Goal: Transaction & Acquisition: Purchase product/service

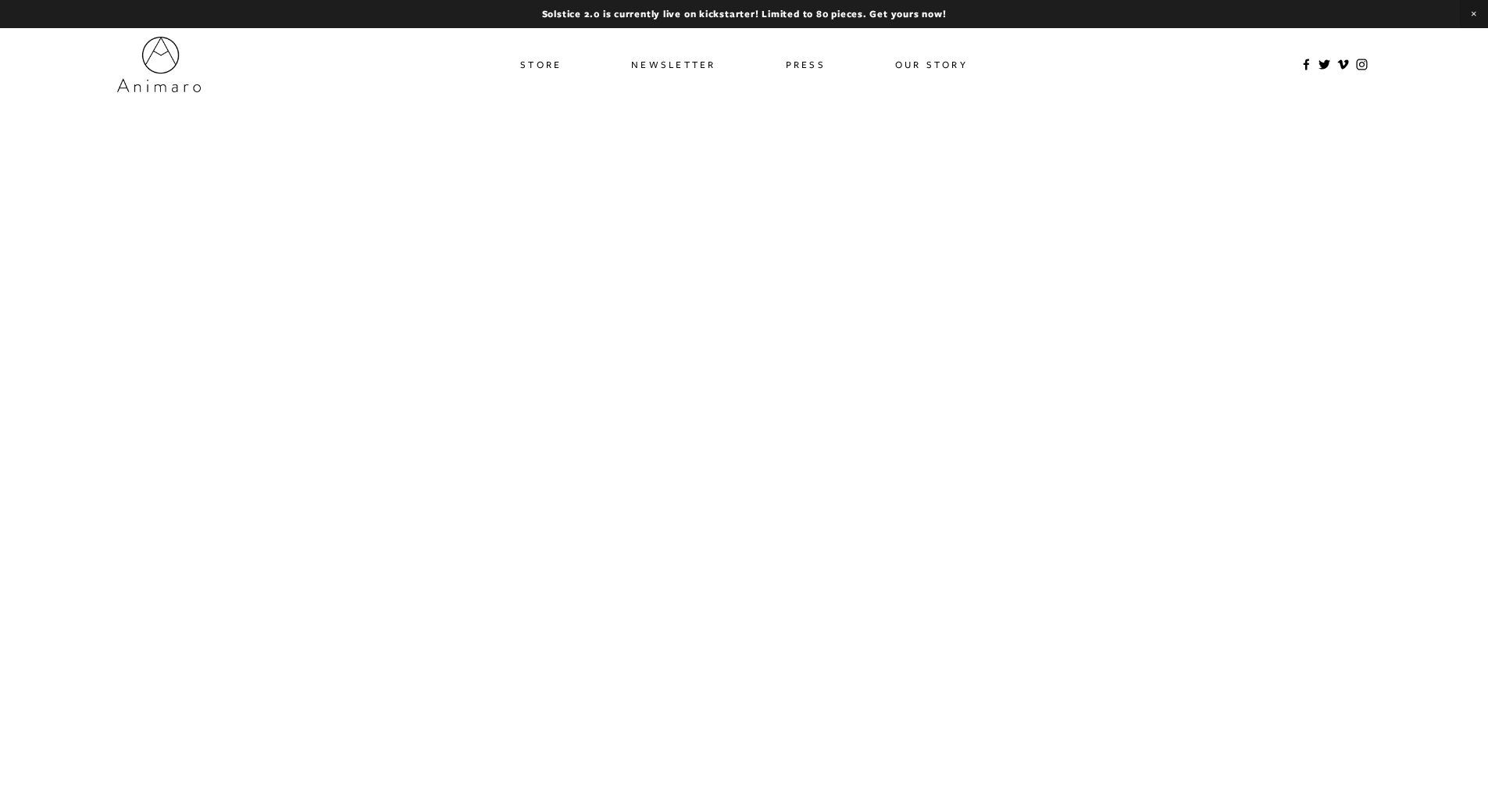
click at [801, 66] on link "Press" at bounding box center [805, 64] width 40 height 23
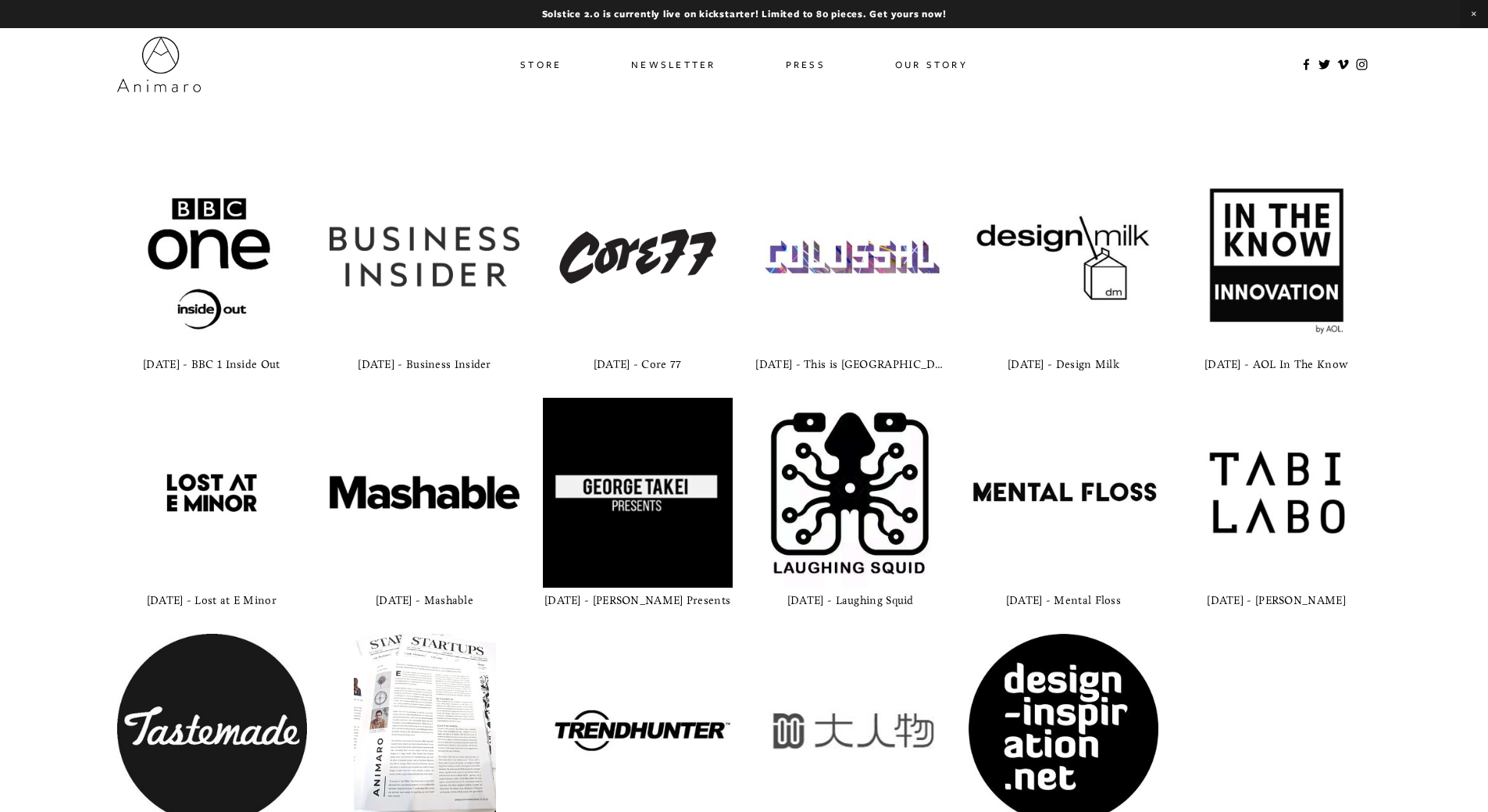
click at [549, 66] on link "Store" at bounding box center [541, 64] width 41 height 23
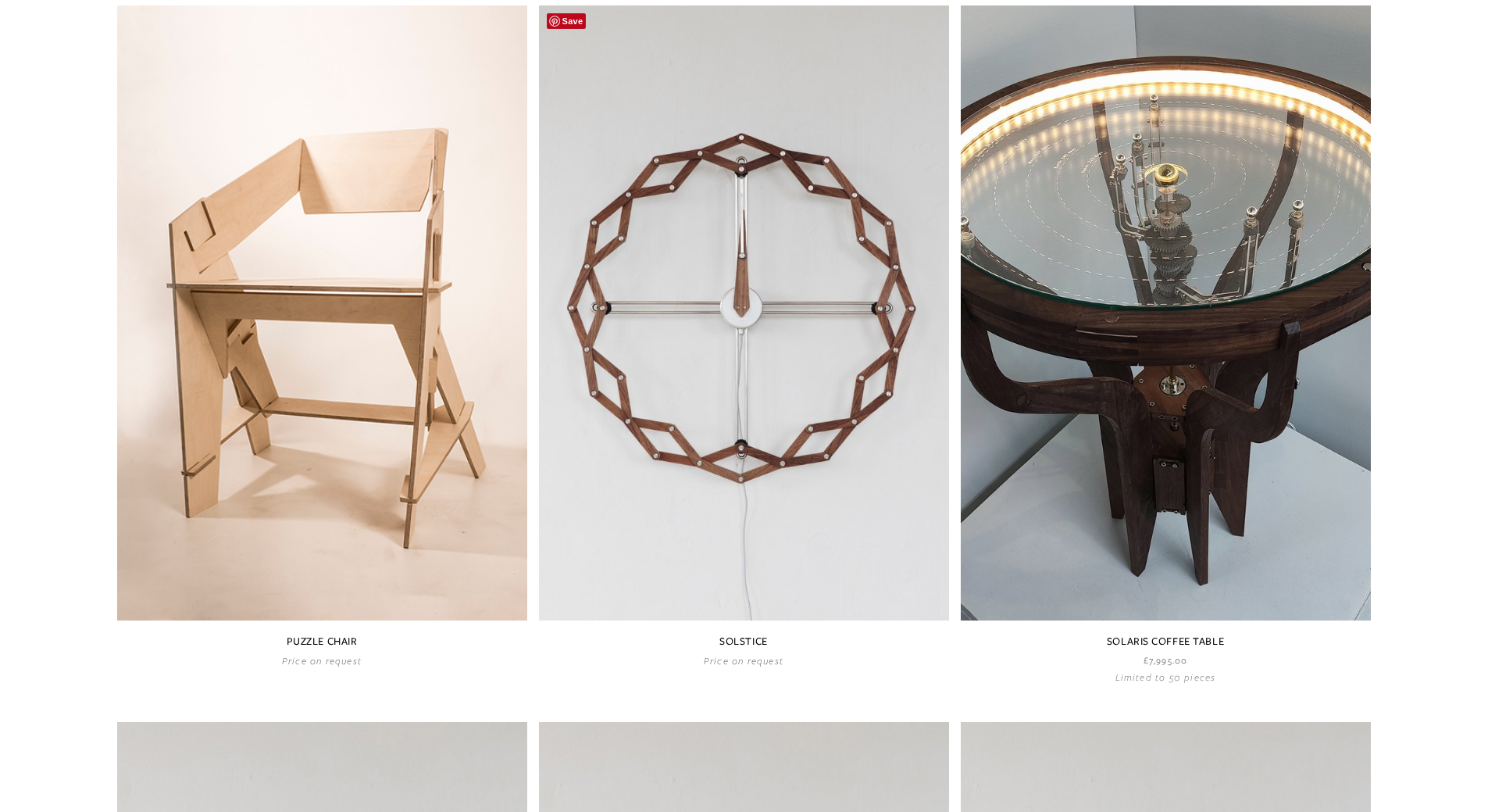
scroll to position [852, 0]
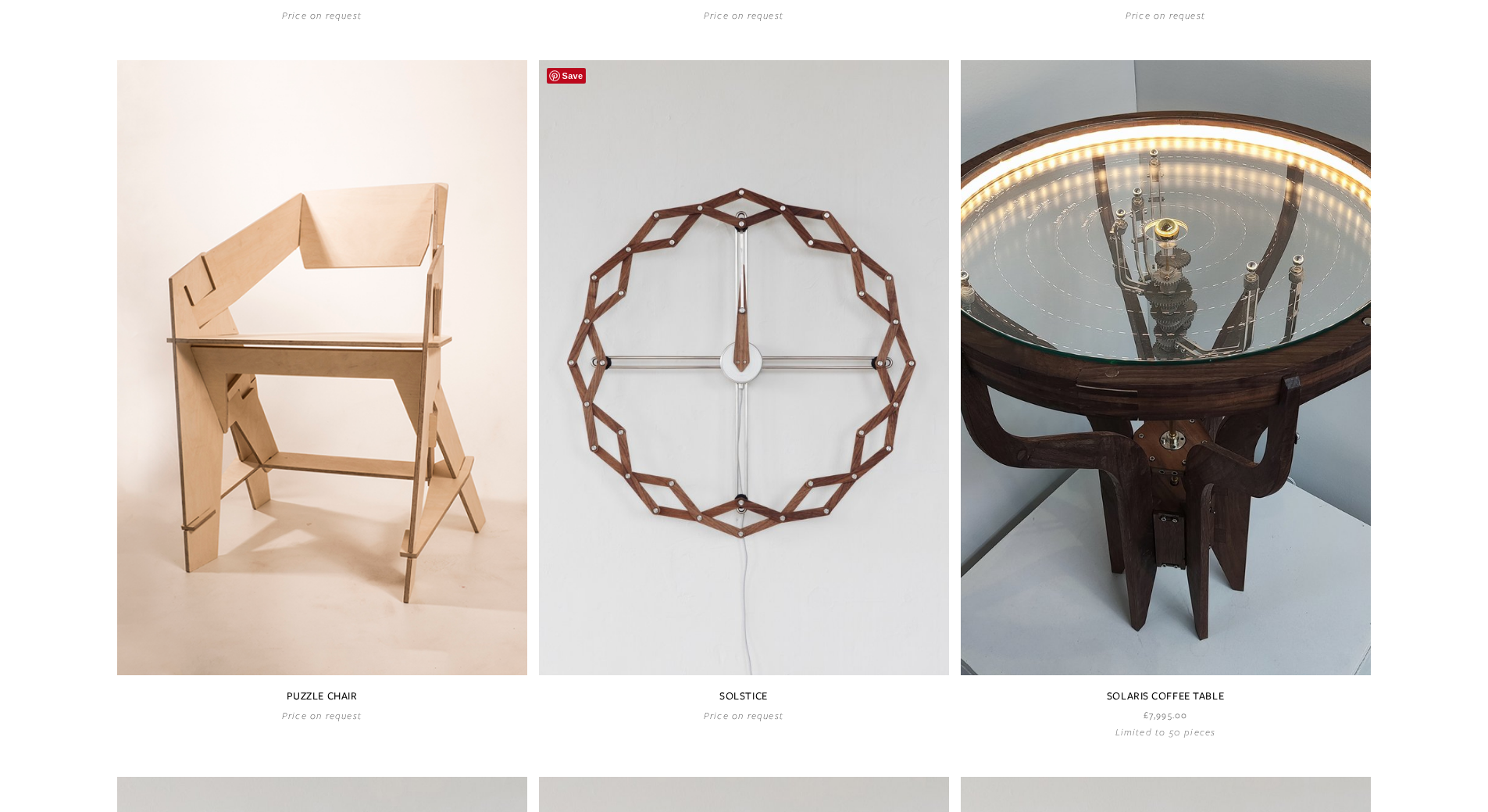
click at [881, 228] on link at bounding box center [744, 390] width 410 height 661
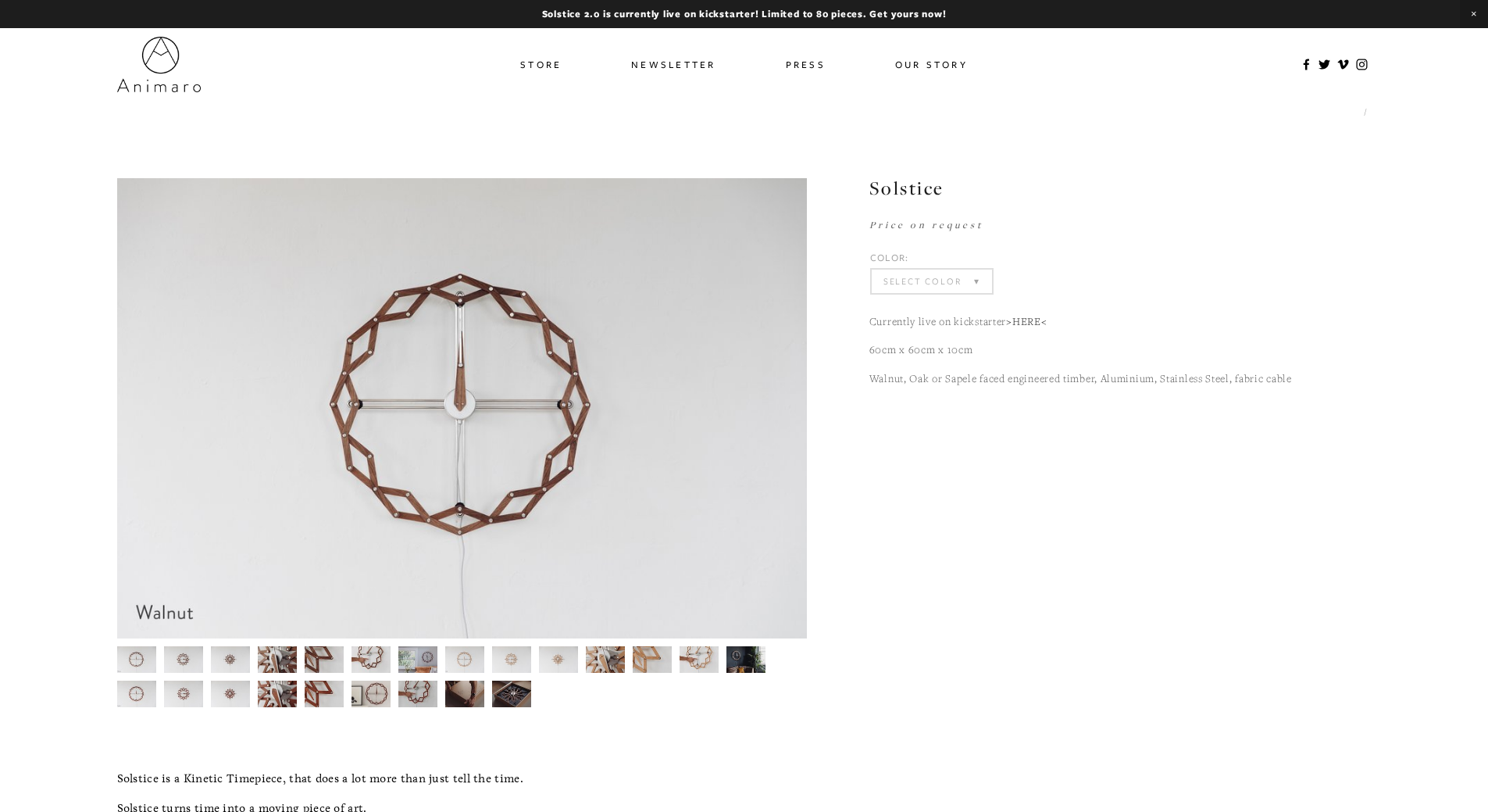
click at [917, 273] on select "Select Color Walnut Sapele Oak" at bounding box center [931, 282] width 120 height 23
click at [872, 270] on select "Select Color Walnut (Sold Out) Sapele (Sold Out) Oak (Sold Out)" at bounding box center [931, 282] width 120 height 23
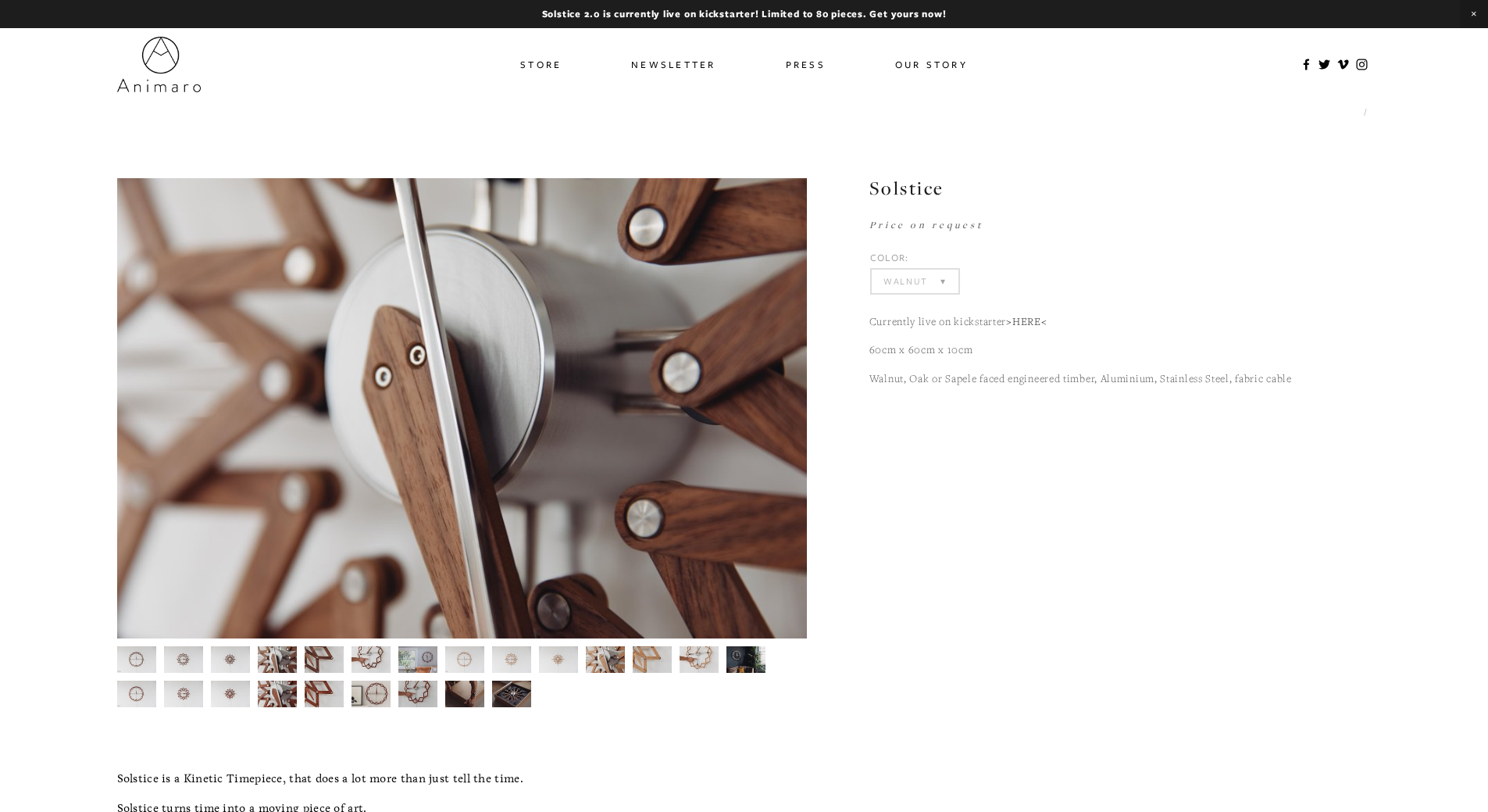
click at [941, 288] on select "Select Color Walnut (Sold Out) Sapele (Sold Out) Oak (Sold Out)" at bounding box center [915, 282] width 87 height 23
click at [872, 270] on select "Select Color Walnut (Sold Out) Sapele (Sold Out) Oak (Sold Out)" at bounding box center [915, 282] width 87 height 23
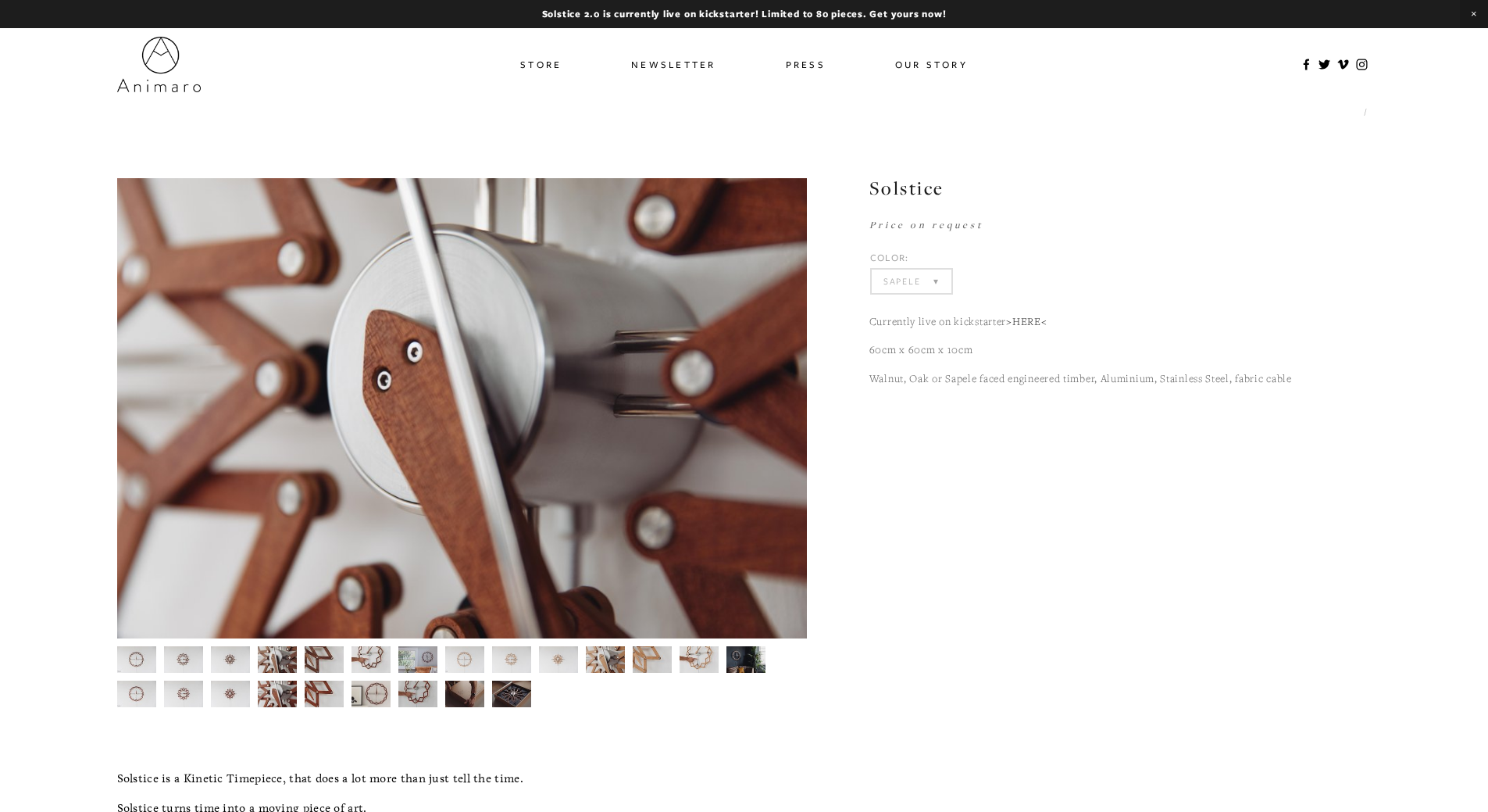
click at [921, 286] on select "Select Color Walnut Sapele Oak" at bounding box center [911, 282] width 79 height 23
select select "Oak"
click at [872, 270] on select "Select Color Walnut (Sold Out) Sapele (Sold Out) Oak (Sold Out)" at bounding box center [911, 282] width 79 height 23
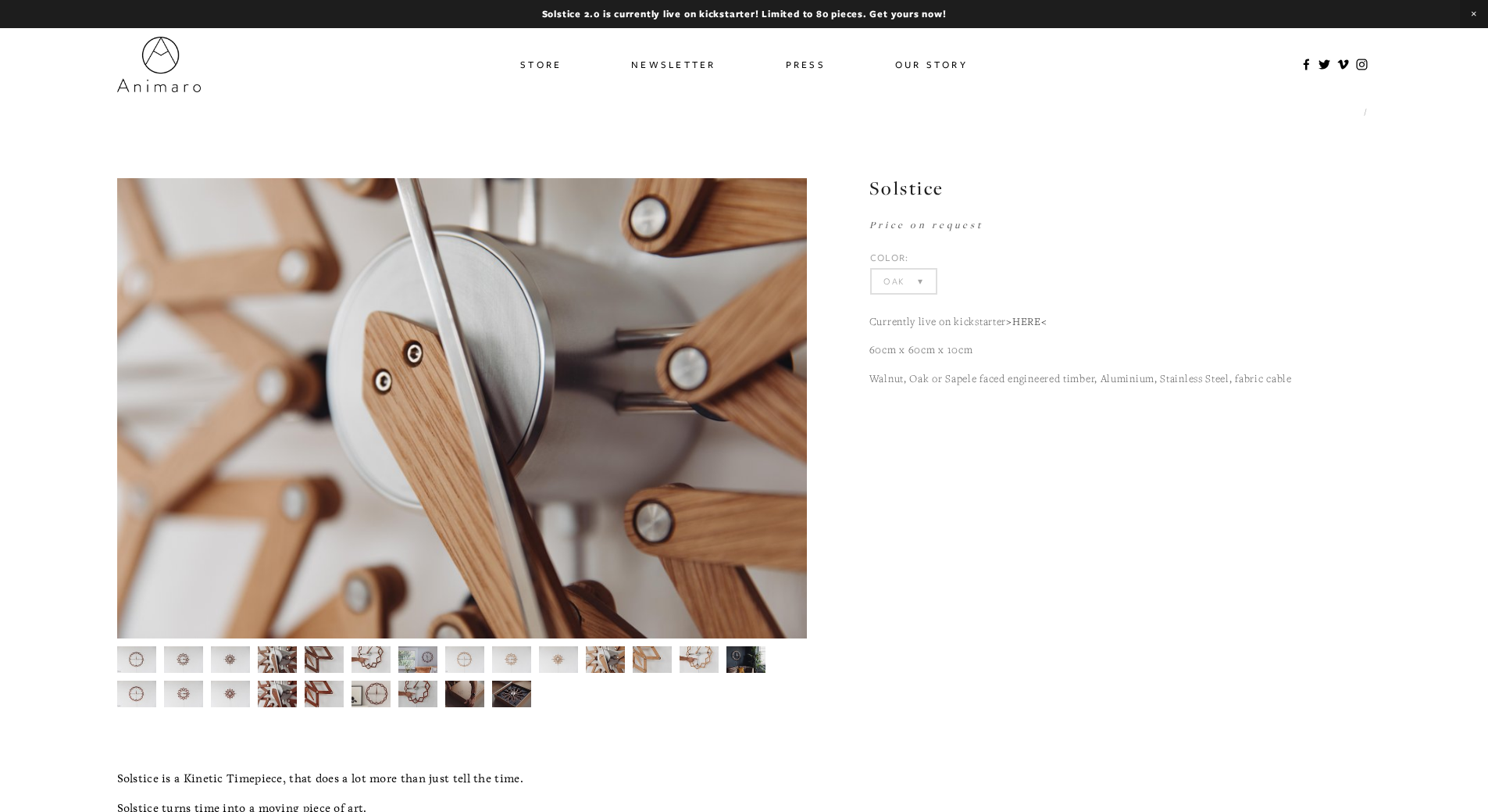
click at [889, 278] on select "Select Color Walnut Sapele Oak" at bounding box center [903, 282] width 64 height 23
click at [872, 270] on select "Select Color Walnut (Sold Out) Sapele (Sold Out) Oak (Sold Out)" at bounding box center [903, 282] width 64 height 23
click at [925, 287] on select "Select Color Walnut (Sold Out) Sapele (Sold Out) Oak (Sold Out)" at bounding box center [931, 282] width 120 height 23
click at [872, 270] on select "Select Color Walnut (Sold Out) Sapele (Sold Out) Oak (Sold Out)" at bounding box center [931, 282] width 120 height 23
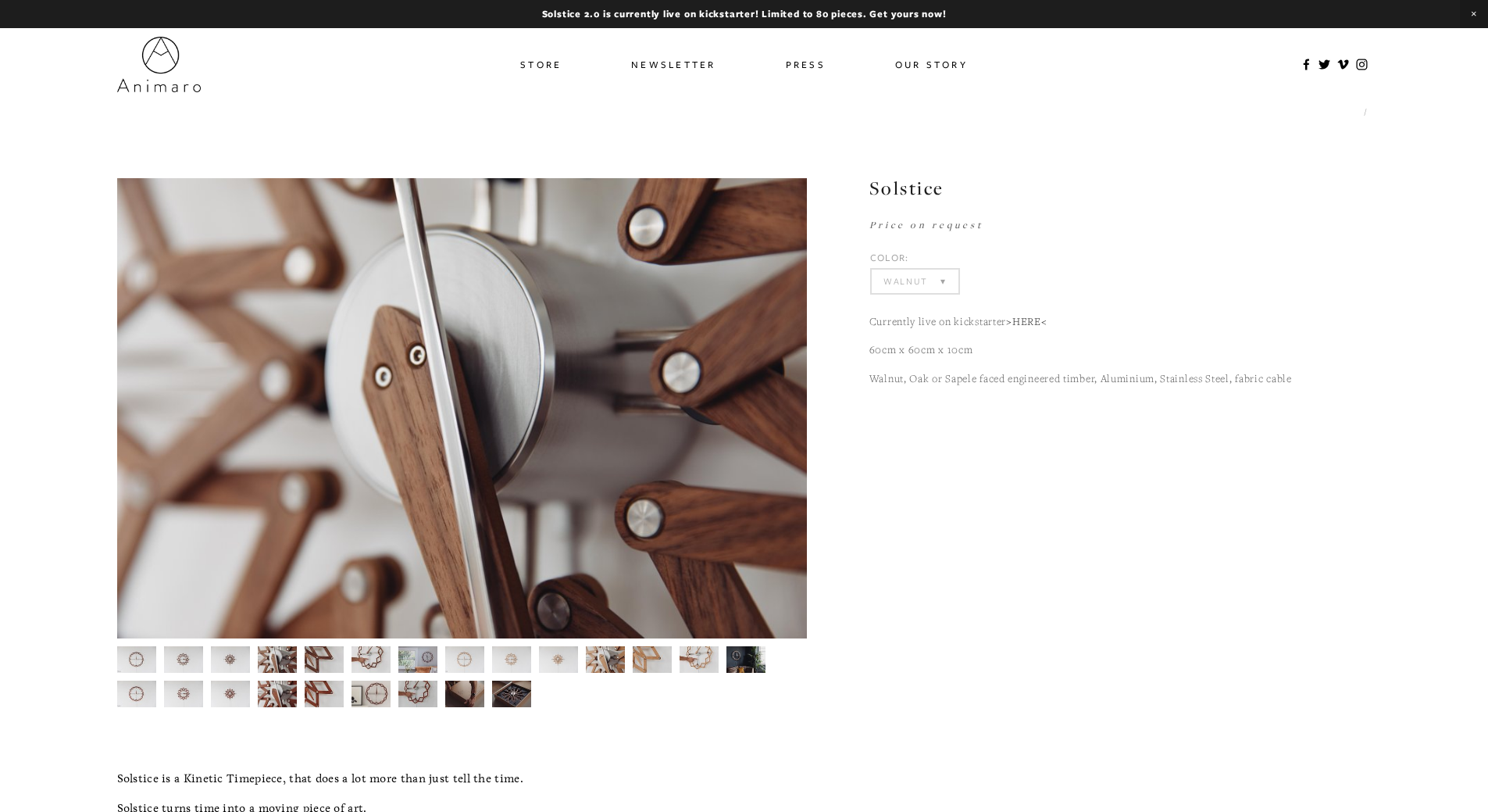
click at [937, 289] on select "Select Color Walnut (Sold Out) Sapele (Sold Out) Oak (Sold Out)" at bounding box center [915, 282] width 87 height 23
click at [922, 288] on select "Select Color Walnut (Sold Out) Sapele (Sold Out) Oak (Sold Out)" at bounding box center [915, 282] width 87 height 23
click at [872, 270] on select "Select Color Walnut (Sold Out) Sapele (Sold Out) Oak (Sold Out)" at bounding box center [915, 282] width 87 height 23
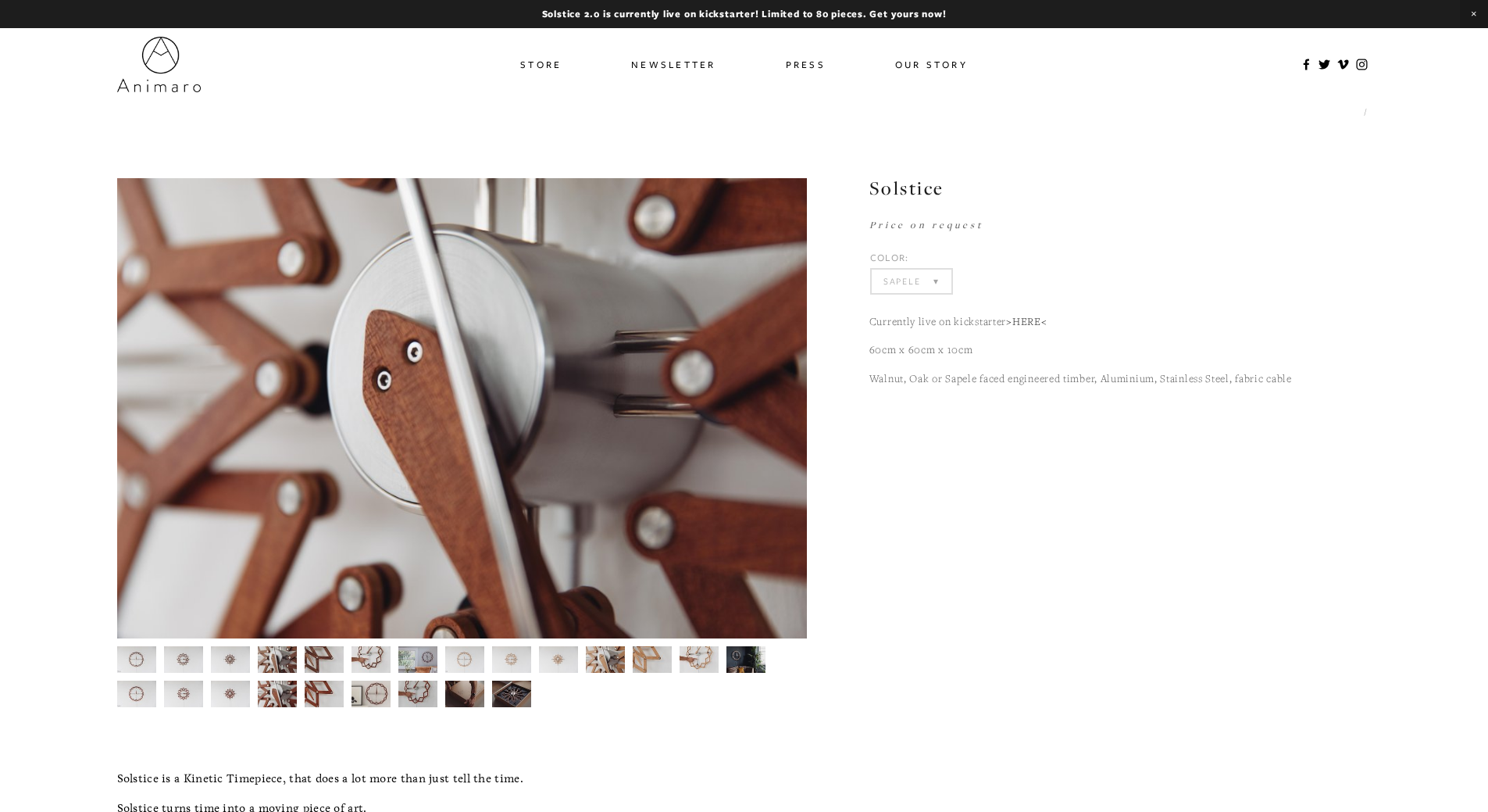
click at [922, 290] on select "Select Color Walnut Sapele Oak" at bounding box center [911, 282] width 79 height 23
select select "Oak"
click at [872, 270] on select "Select Color Walnut (Sold Out) Sapele (Sold Out) Oak (Sold Out)" at bounding box center [911, 282] width 79 height 23
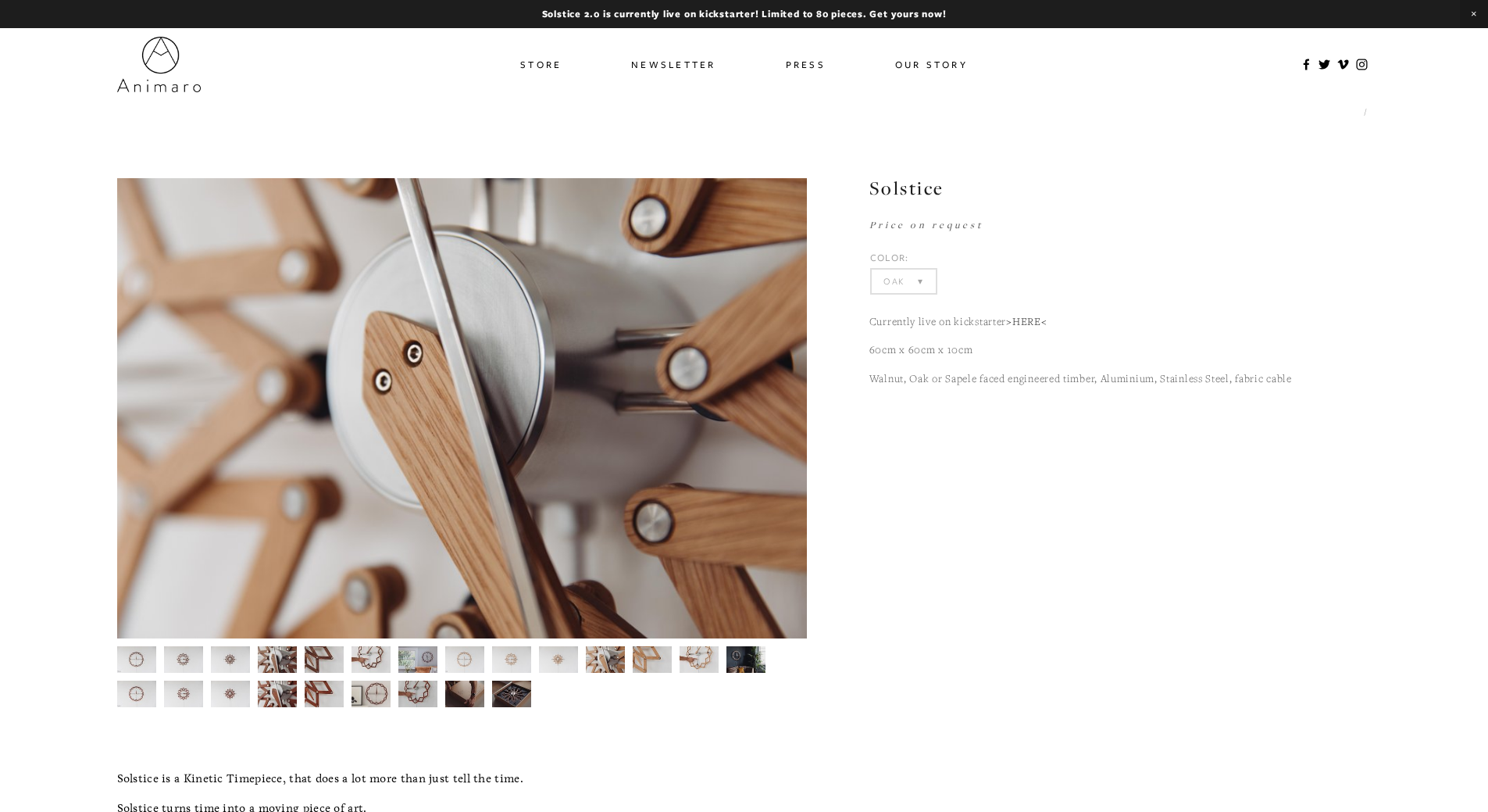
click at [148, 657] on img at bounding box center [136, 659] width 40 height 26
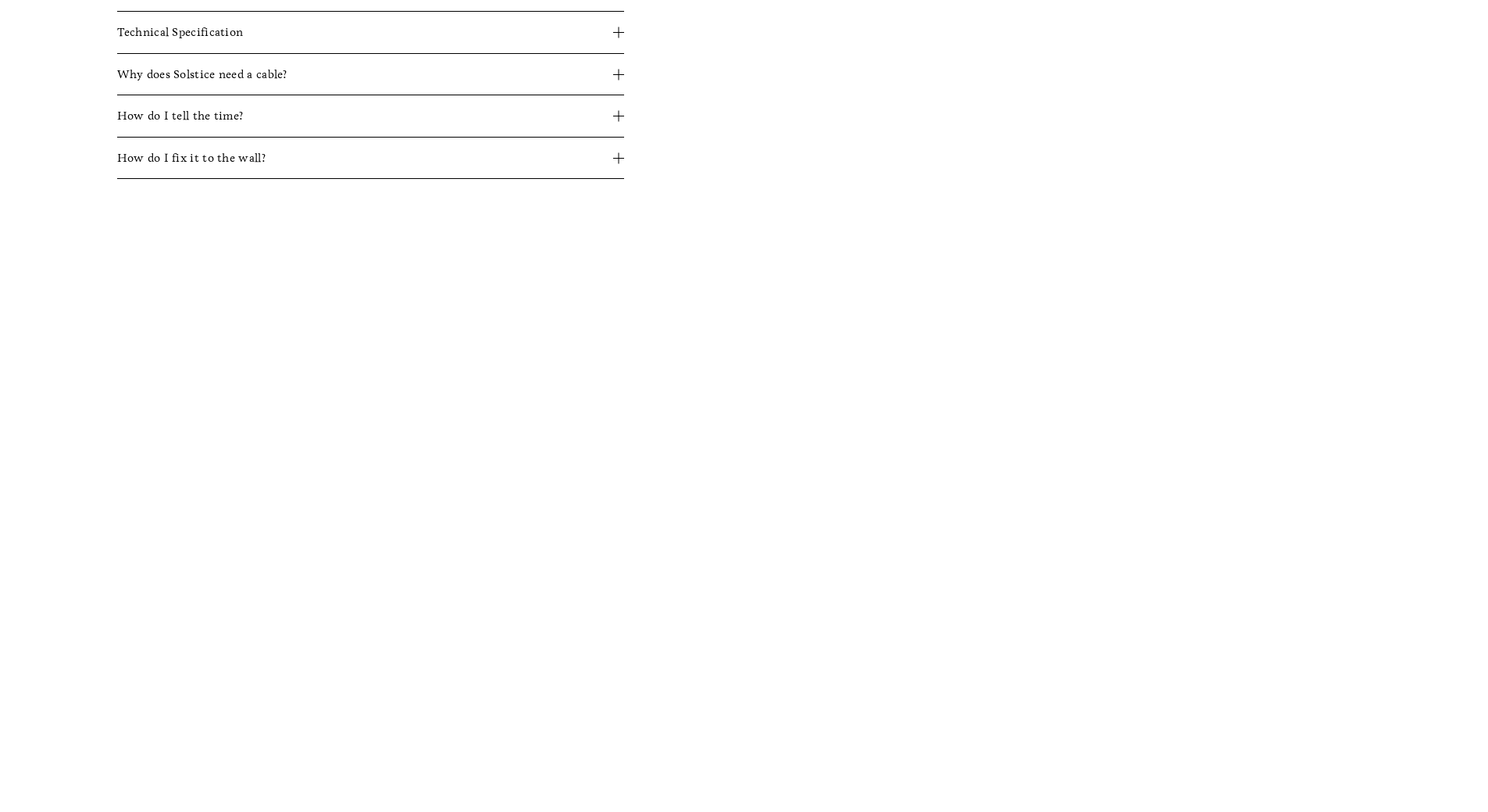
scroll to position [710, 0]
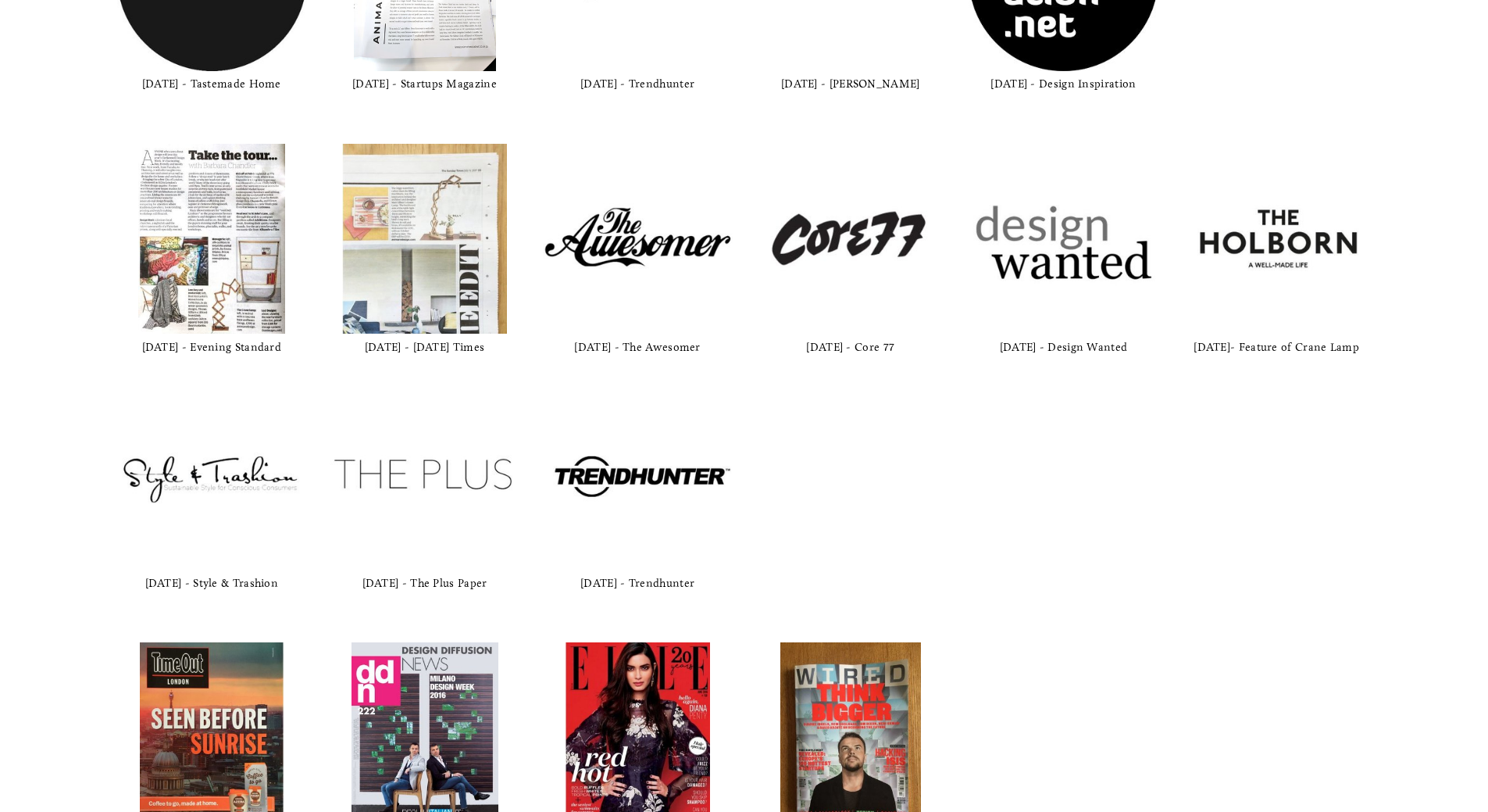
scroll to position [1015, 0]
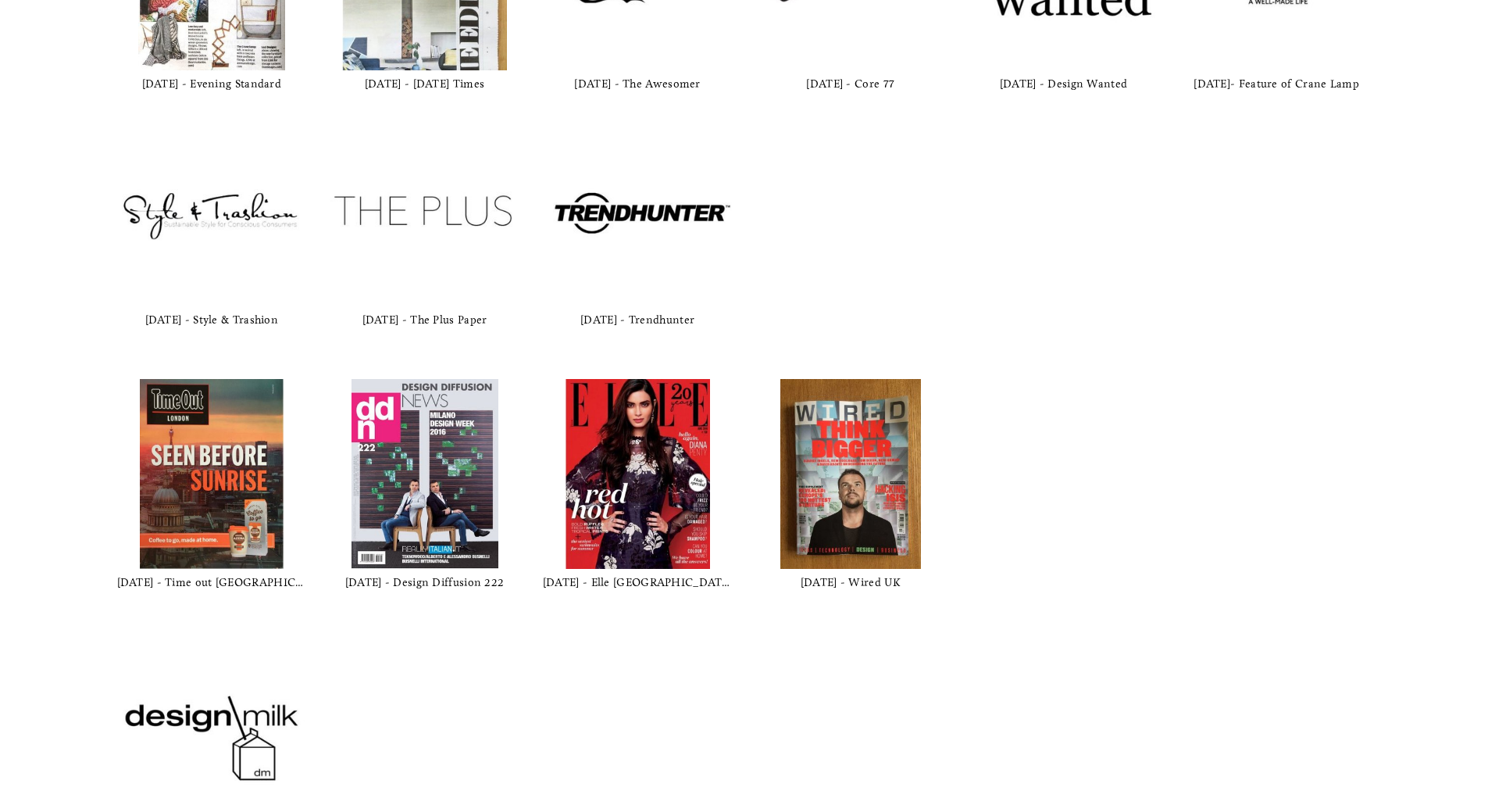
scroll to position [710, 0]
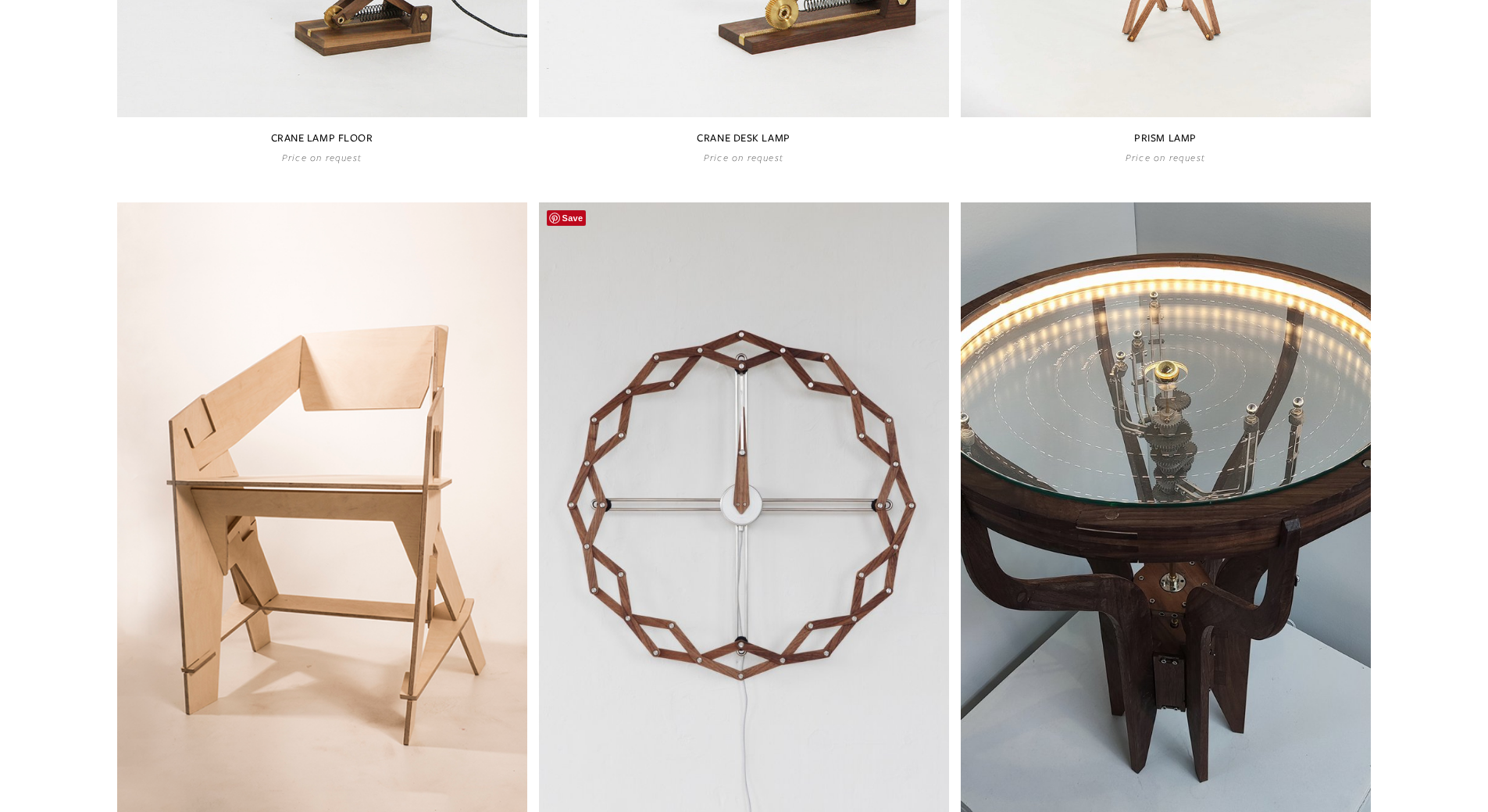
click at [700, 340] on link at bounding box center [744, 533] width 410 height 661
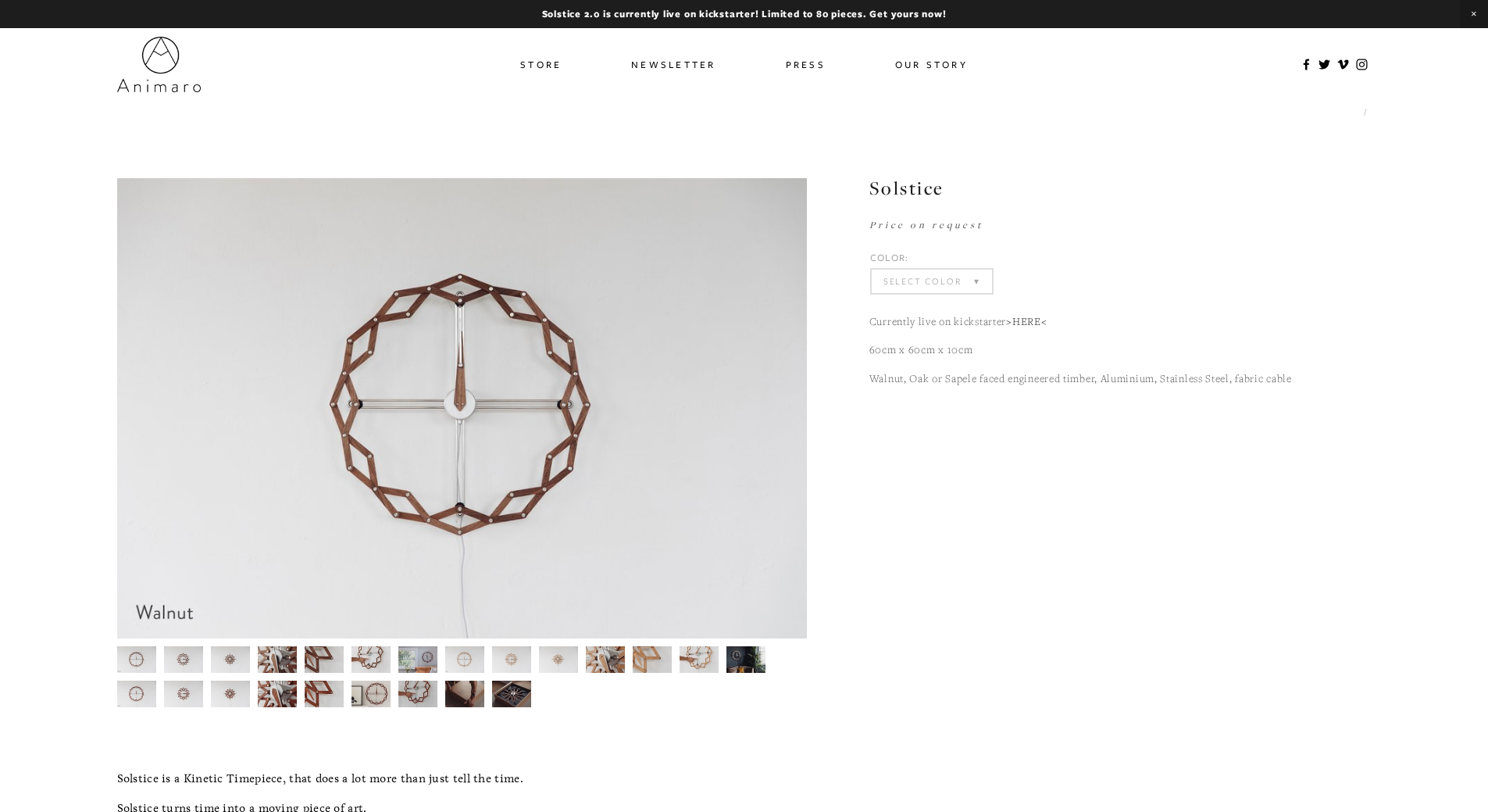
click at [958, 280] on select "Select Color Walnut Sapele Oak" at bounding box center [931, 282] width 120 height 23
click at [371, 685] on img at bounding box center [371, 694] width 39 height 30
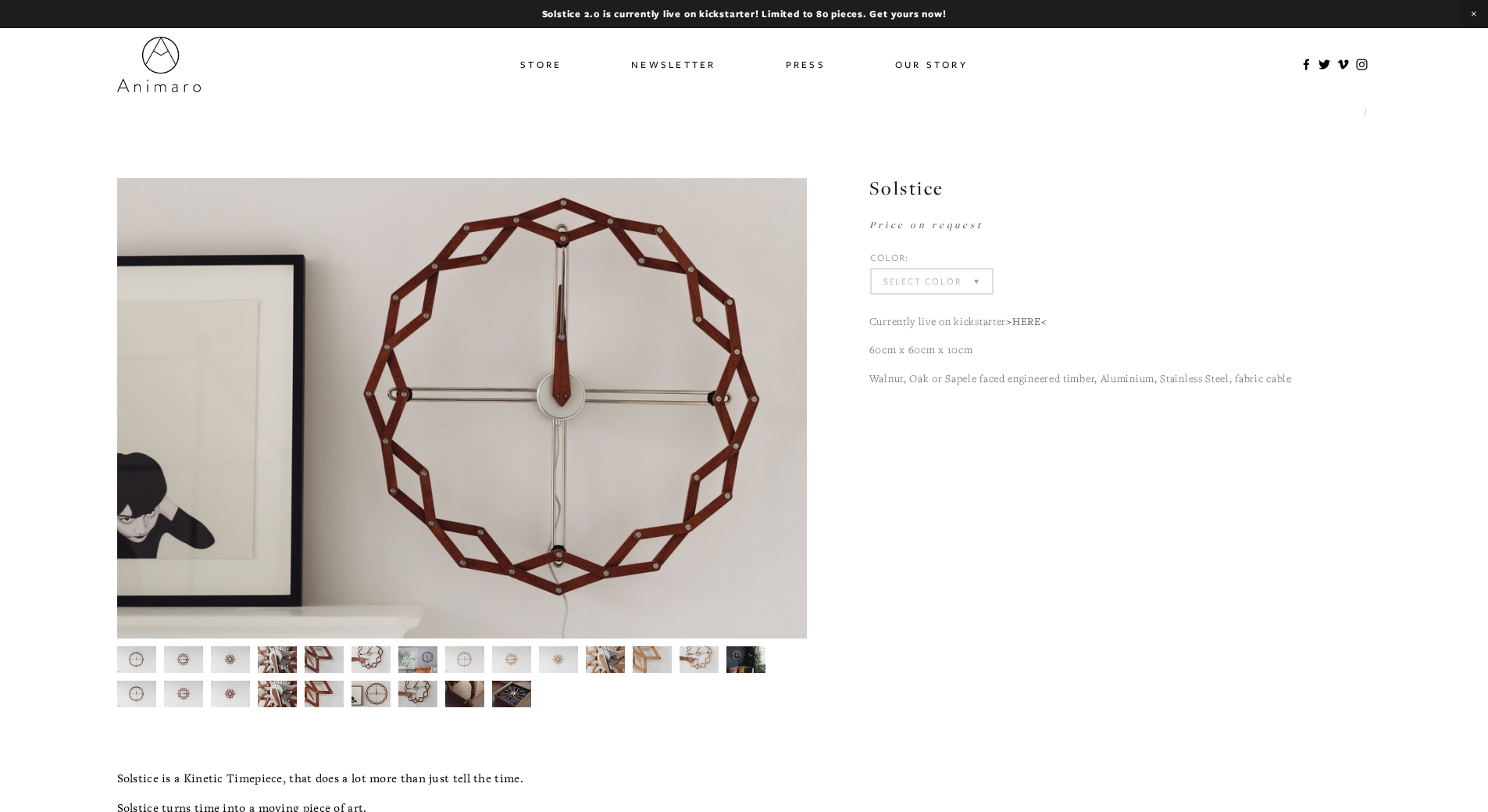
click at [519, 691] on img at bounding box center [511, 694] width 40 height 26
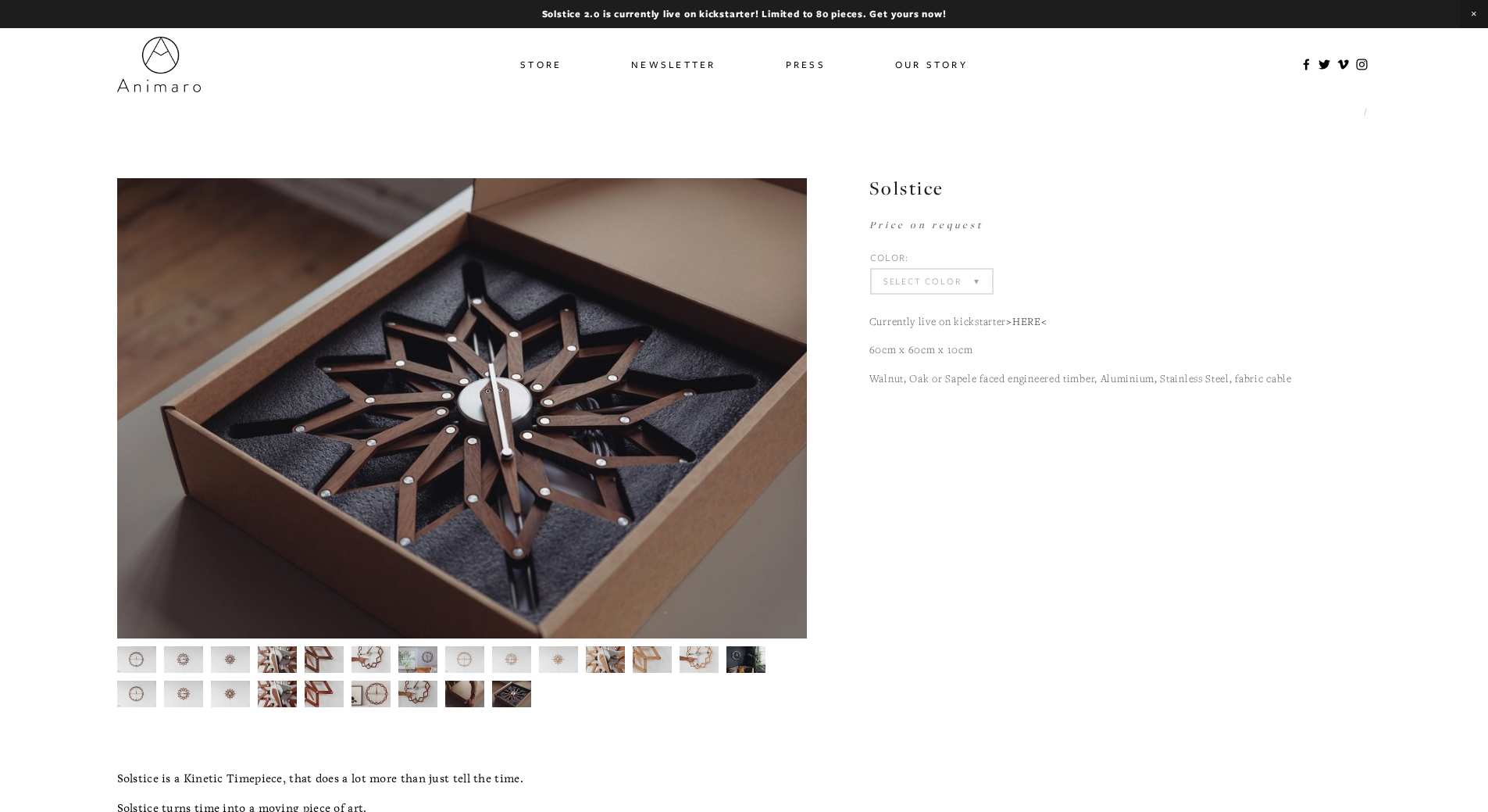
click at [472, 699] on img at bounding box center [464, 694] width 40 height 26
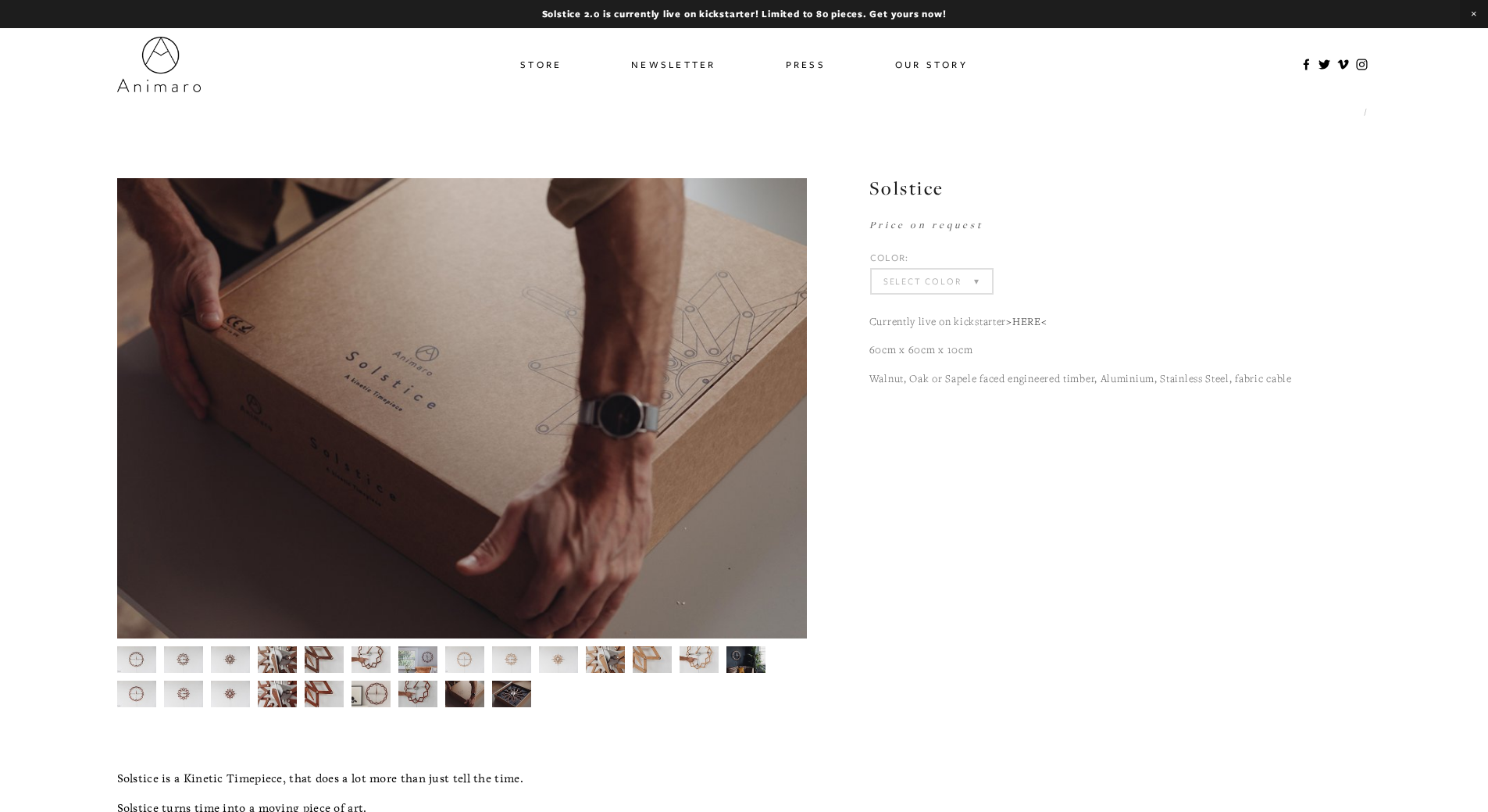
click at [420, 699] on img at bounding box center [418, 694] width 40 height 26
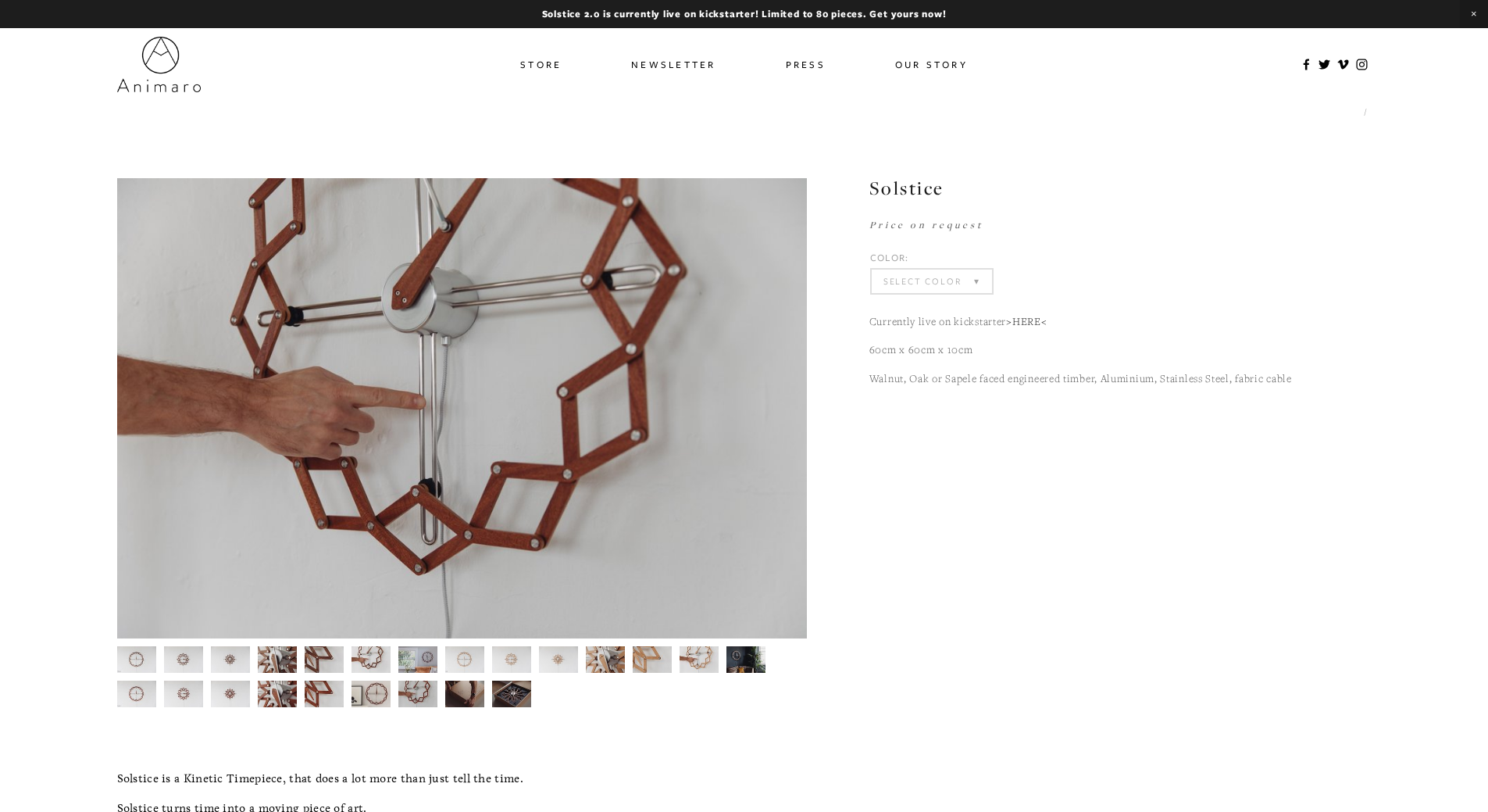
click at [377, 699] on img at bounding box center [371, 694] width 39 height 30
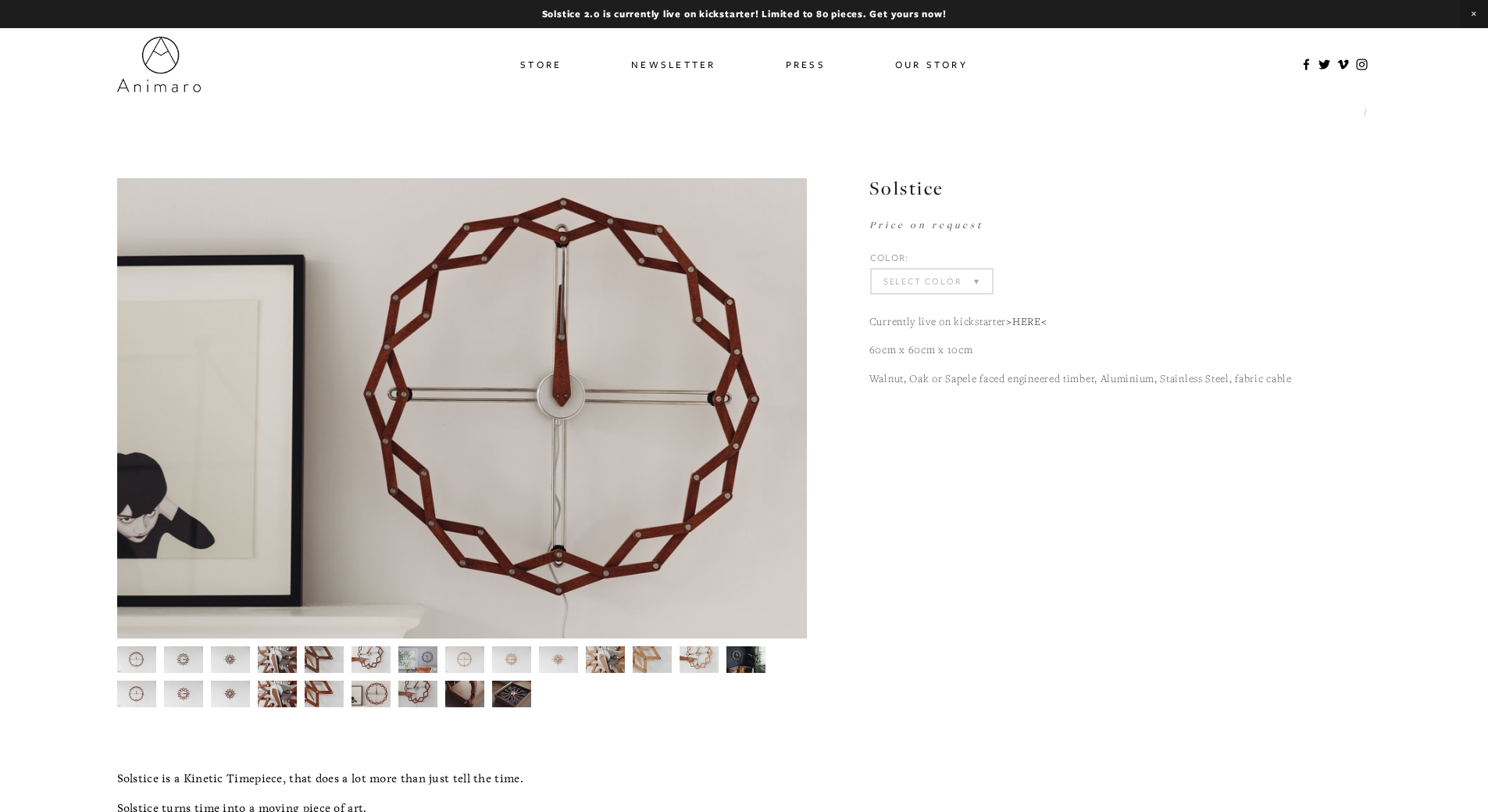
click at [323, 699] on img at bounding box center [324, 694] width 40 height 26
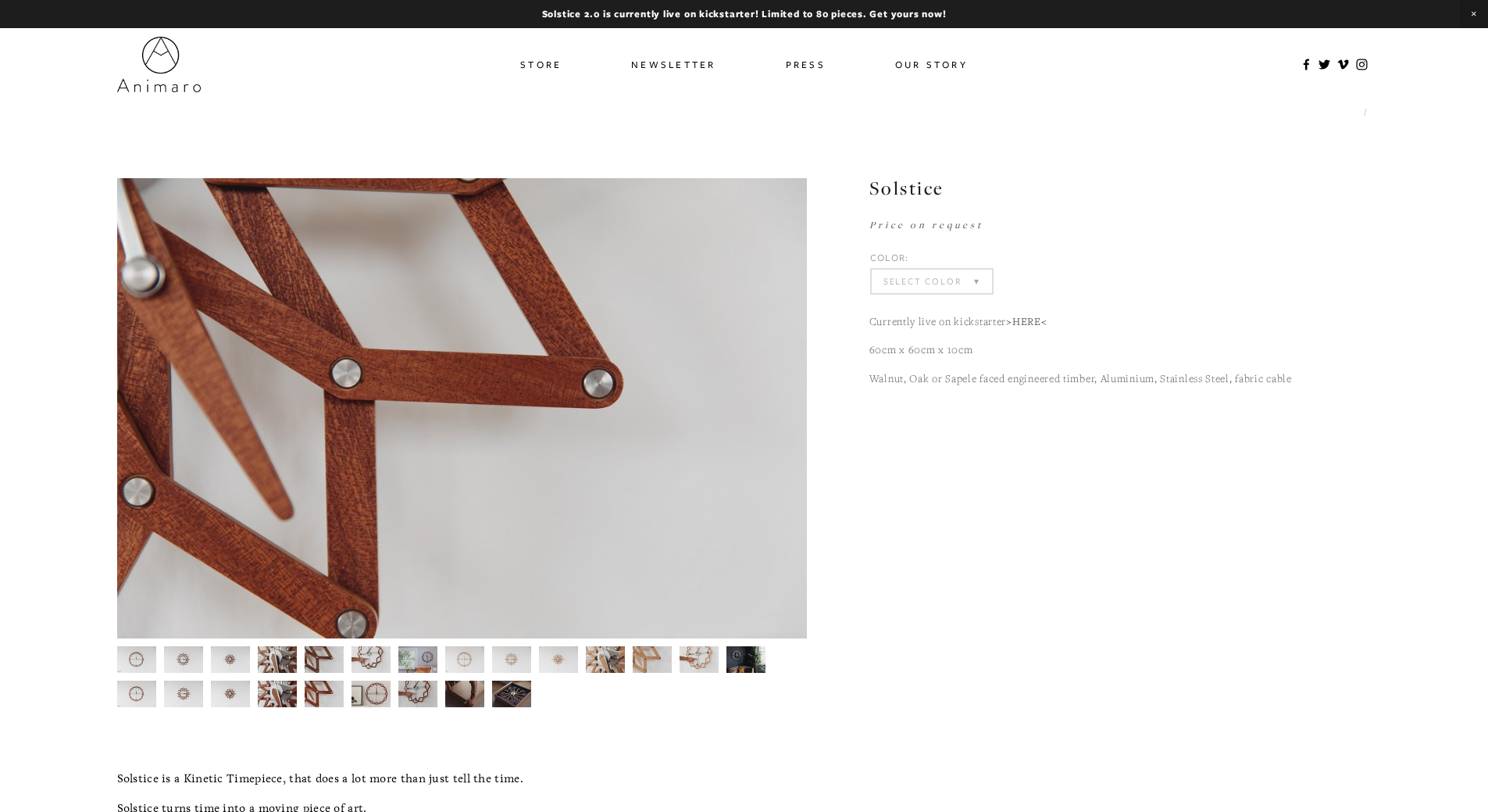
click at [273, 700] on img at bounding box center [278, 694] width 40 height 26
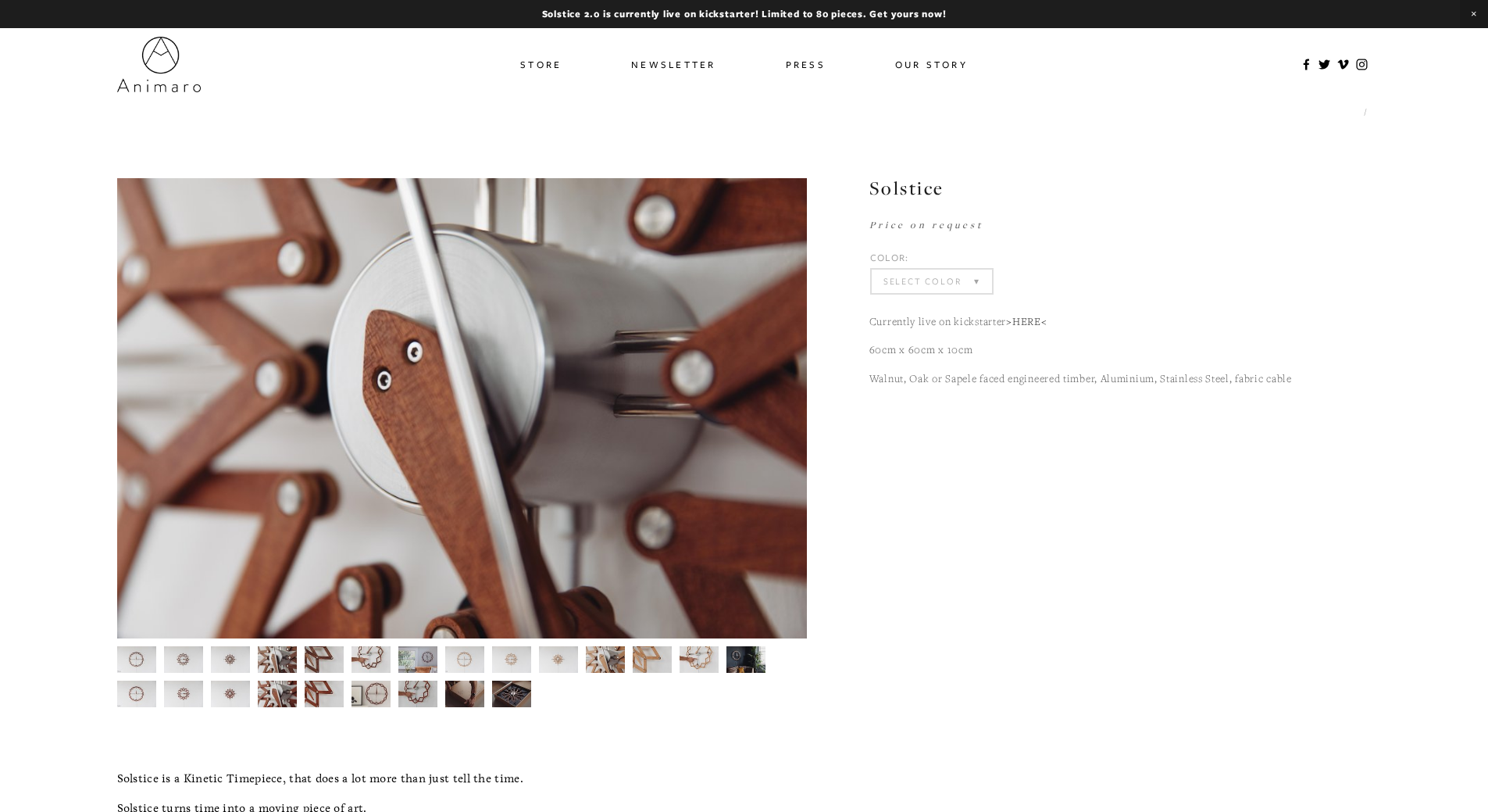
click at [228, 700] on img at bounding box center [230, 694] width 40 height 26
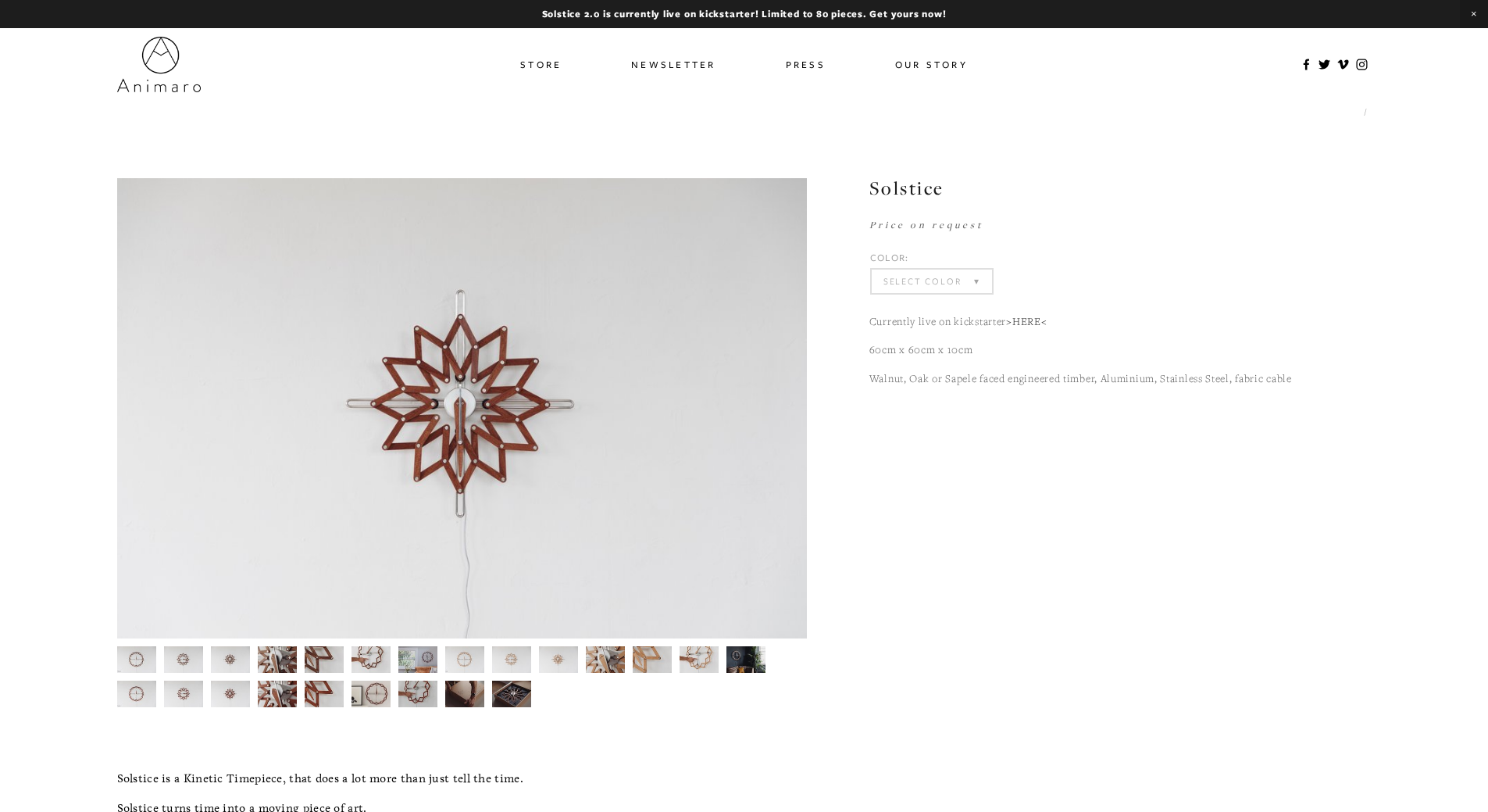
click at [177, 700] on img at bounding box center [184, 694] width 40 height 26
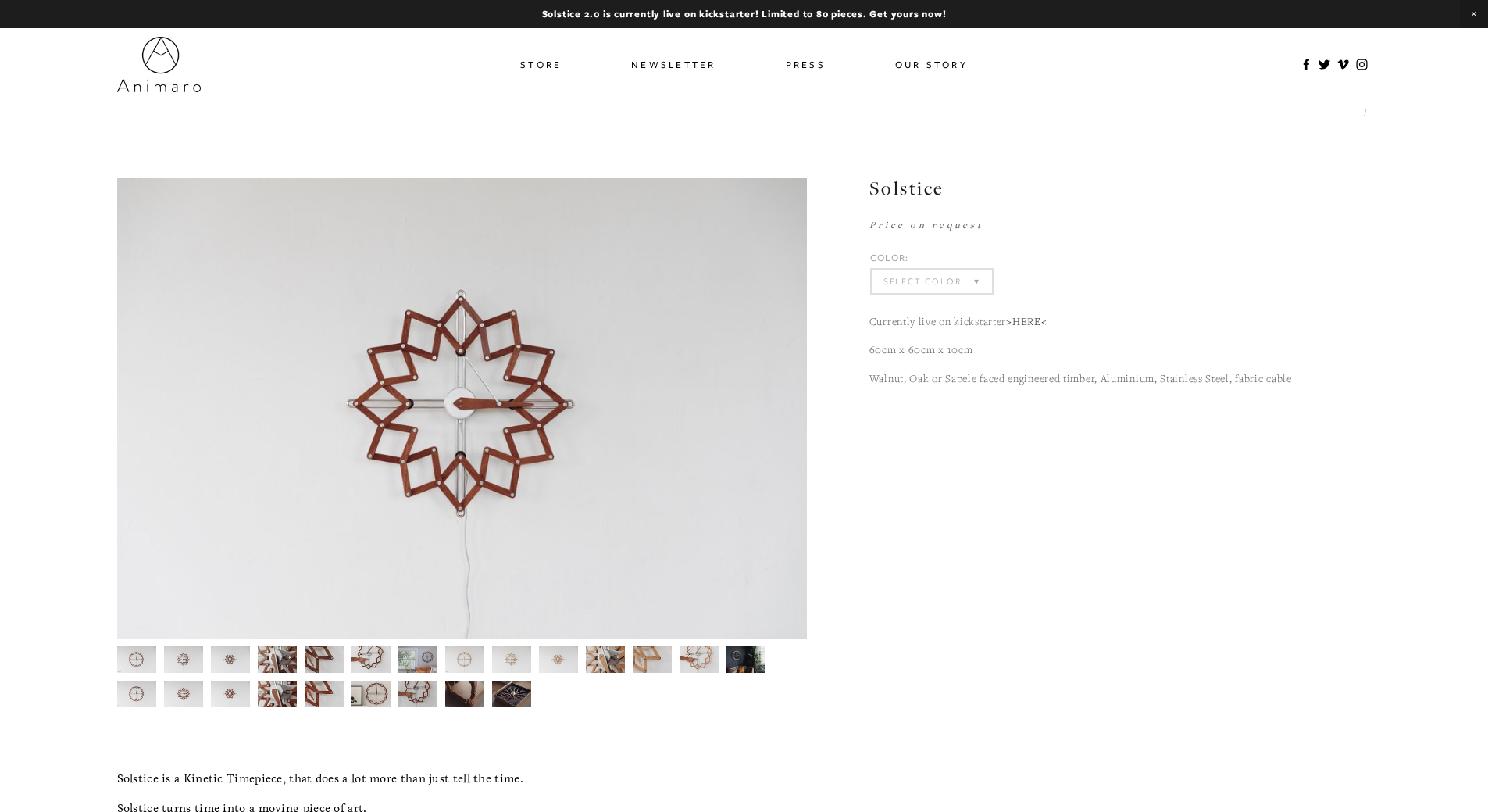
click at [138, 699] on img at bounding box center [136, 694] width 40 height 26
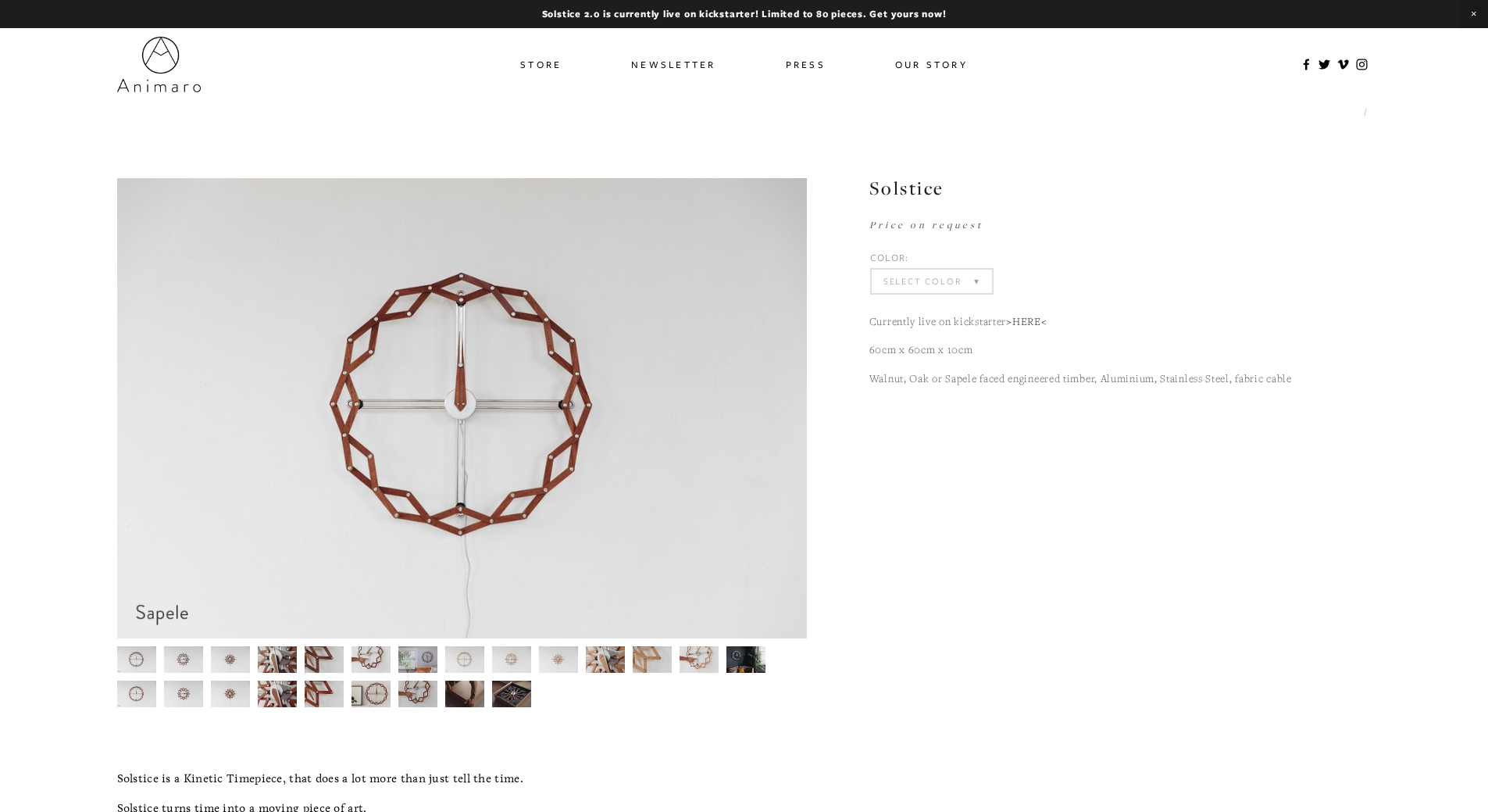
click at [736, 673] on div at bounding box center [458, 673] width 698 height 68
click at [507, 655] on img at bounding box center [511, 659] width 40 height 26
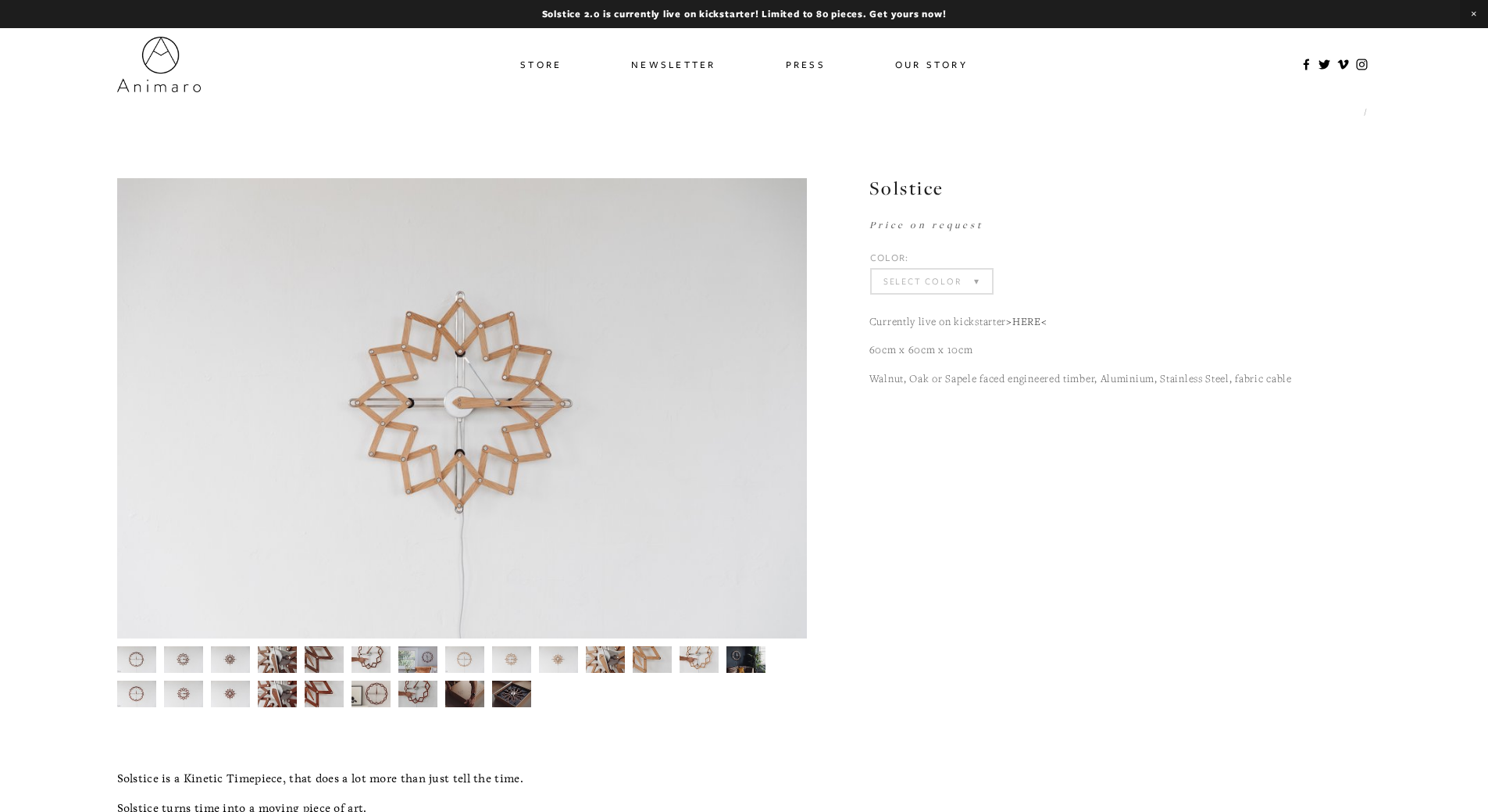
click at [472, 661] on img at bounding box center [464, 659] width 40 height 26
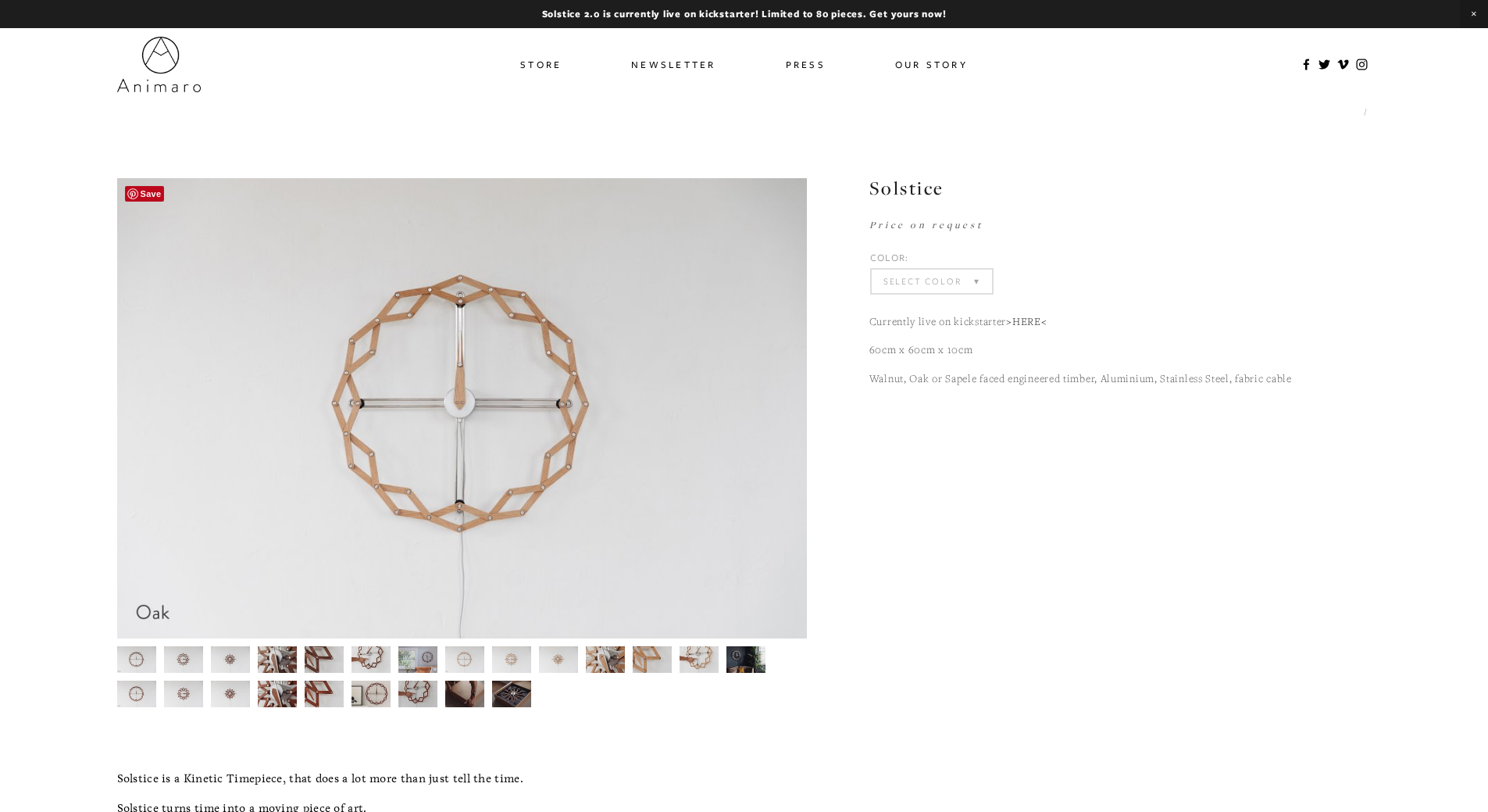
click at [507, 422] on img at bounding box center [461, 408] width 690 height 460
